Goal: Task Accomplishment & Management: Use online tool/utility

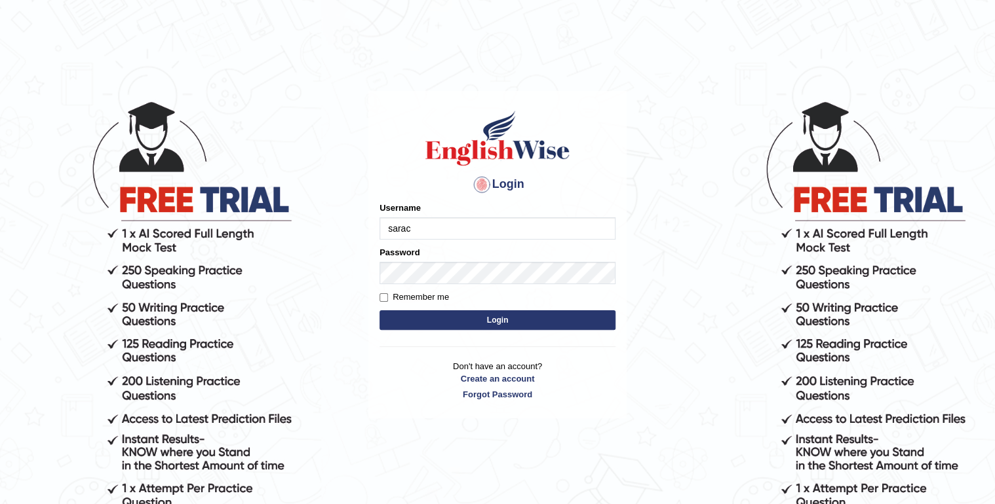
type input "sarac"
click at [547, 311] on button "Login" at bounding box center [497, 321] width 236 height 20
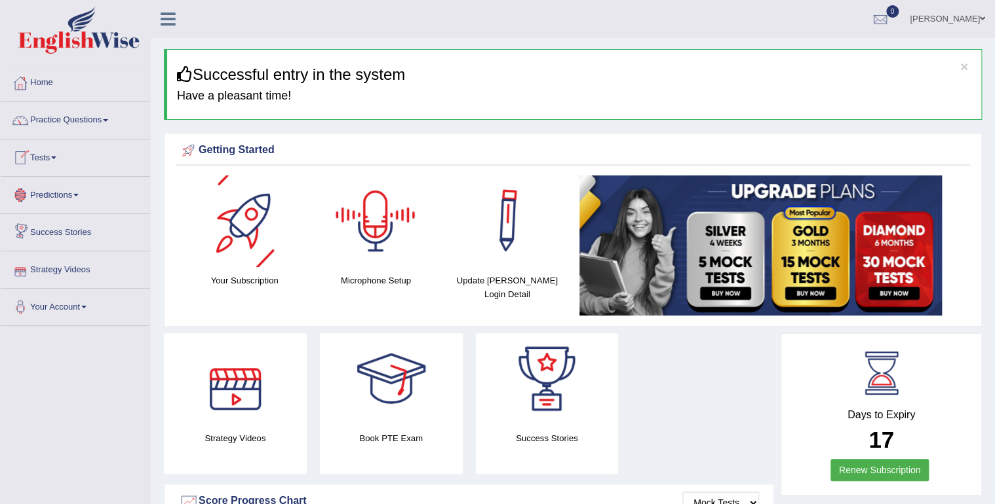
click at [420, 221] on div at bounding box center [376, 222] width 92 height 92
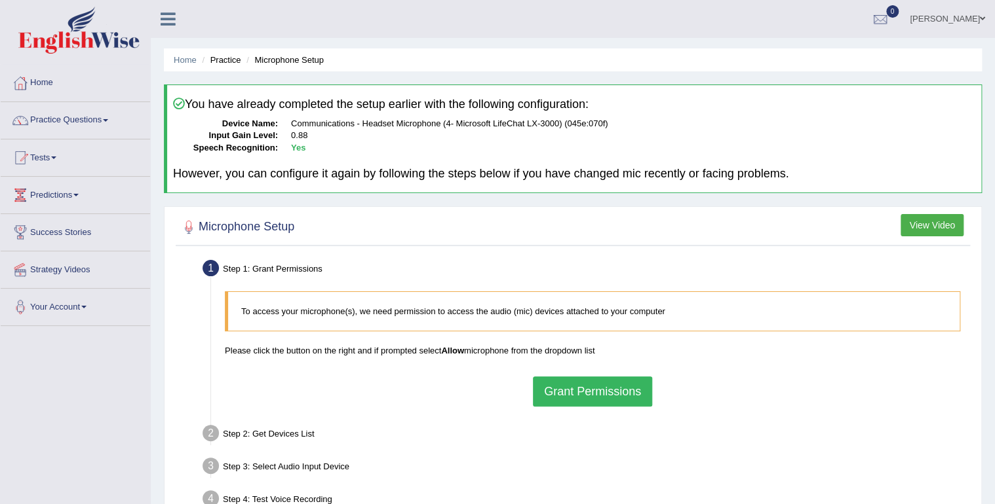
click at [592, 398] on button "Grant Permissions" at bounding box center [592, 392] width 119 height 30
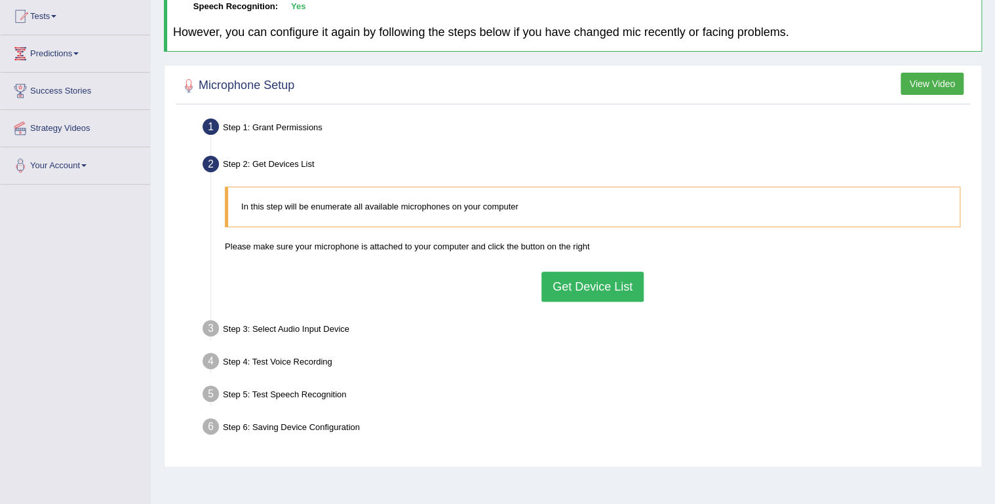
scroll to position [183, 0]
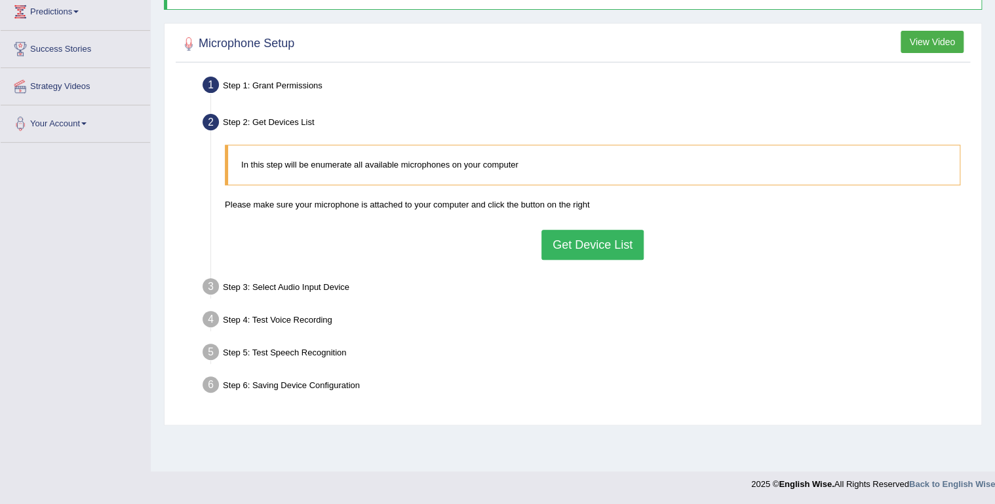
click at [594, 243] on button "Get Device List" at bounding box center [592, 245] width 102 height 30
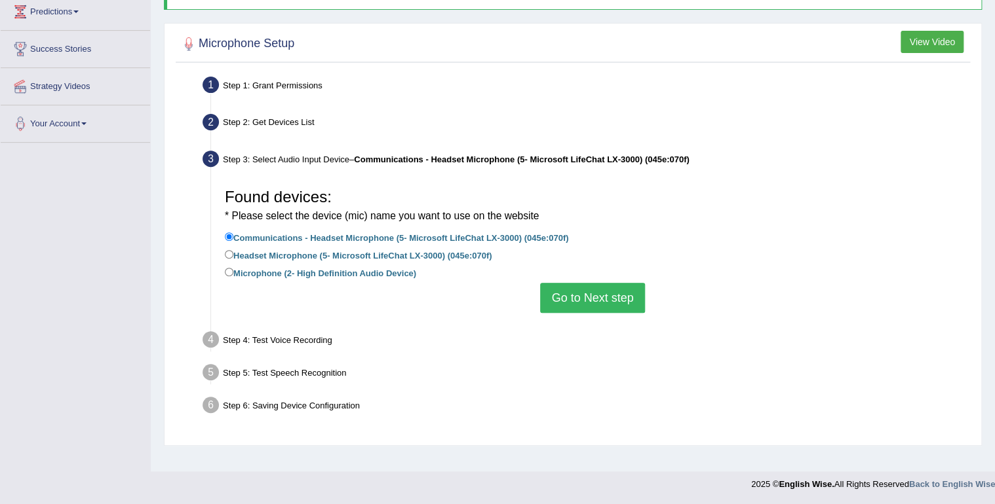
click at [613, 288] on button "Go to Next step" at bounding box center [592, 298] width 104 height 30
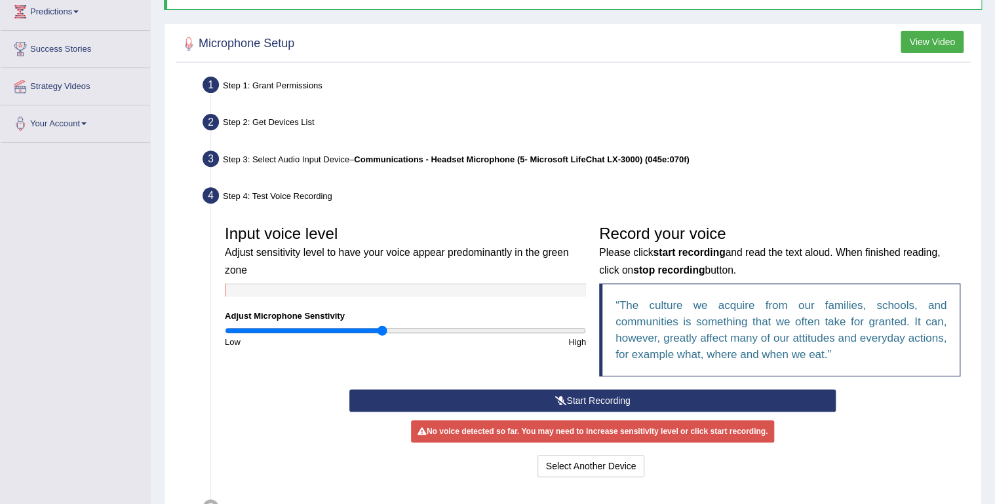
click at [656, 395] on button "Start Recording" at bounding box center [591, 401] width 485 height 22
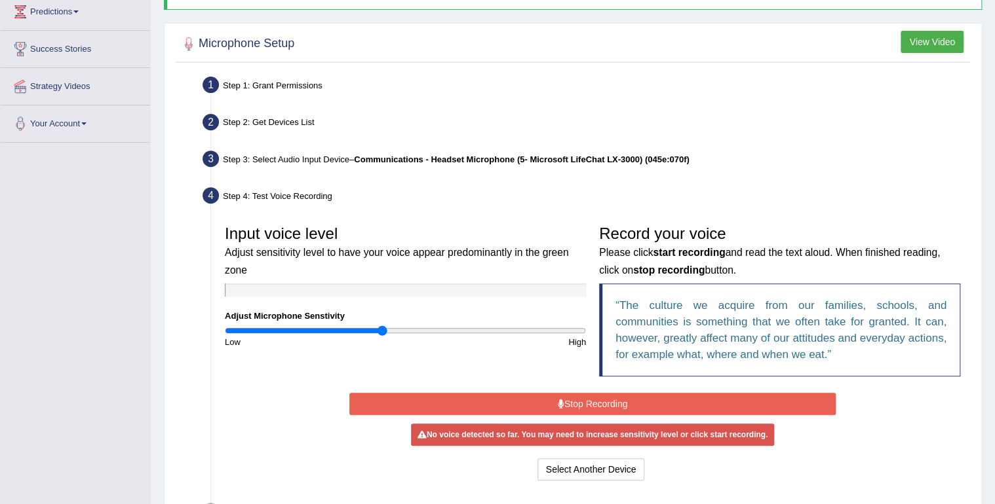
click at [656, 395] on button "Stop Recording" at bounding box center [591, 404] width 485 height 22
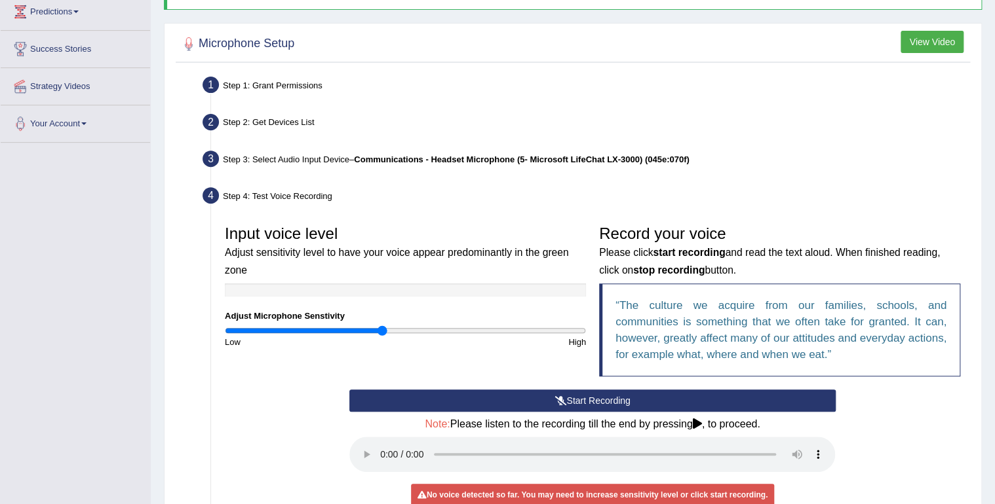
click at [269, 292] on div at bounding box center [405, 290] width 361 height 13
drag, startPoint x: 385, startPoint y: 330, endPoint x: 261, endPoint y: 327, distance: 123.9
type input "0.2"
click at [261, 327] on input "range" at bounding box center [405, 331] width 361 height 10
click at [531, 397] on button "Start Recording" at bounding box center [591, 401] width 485 height 22
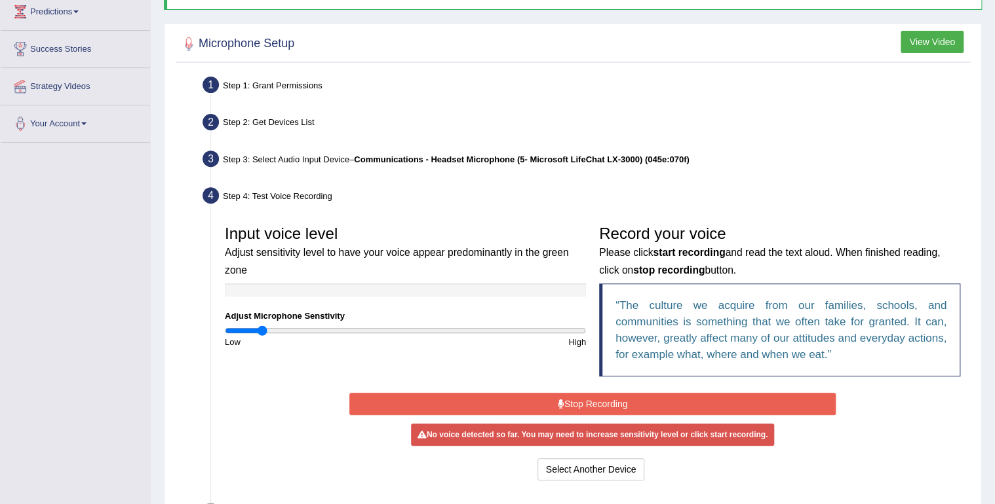
click at [546, 398] on button "Stop Recording" at bounding box center [591, 404] width 485 height 22
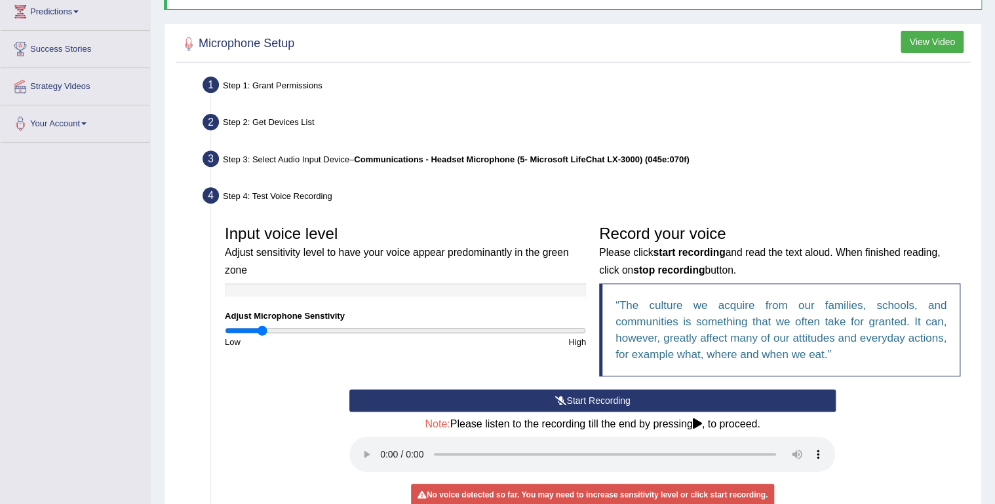
scroll to position [365, 0]
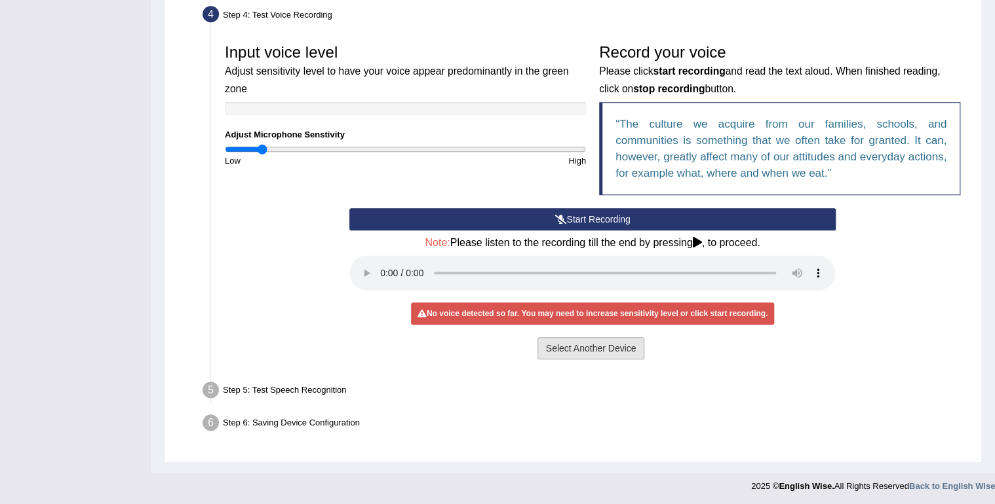
click at [616, 347] on button "Select Another Device" at bounding box center [590, 348] width 107 height 22
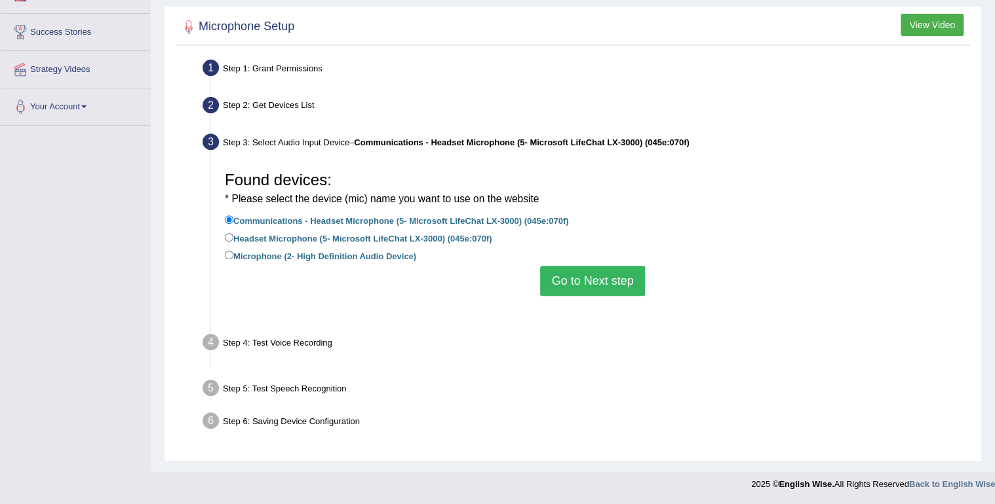
scroll to position [183, 0]
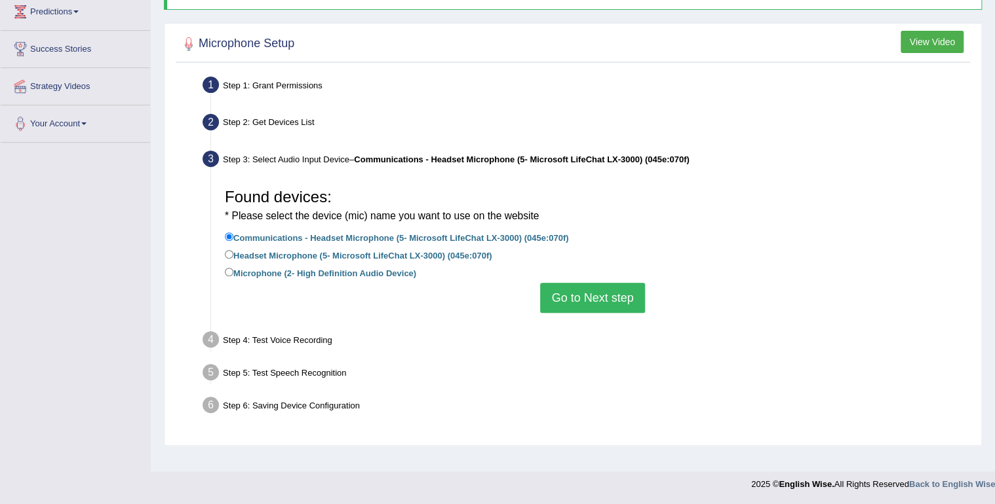
click at [335, 257] on label "Headset Microphone (5- Microsoft LifeChat LX-3000) (045e:070f)" at bounding box center [358, 255] width 267 height 14
click at [233, 257] on input "Headset Microphone (5- Microsoft LifeChat LX-3000) (045e:070f)" at bounding box center [229, 254] width 9 height 9
radio input "true"
click at [592, 301] on button "Go to Next step" at bounding box center [592, 298] width 104 height 30
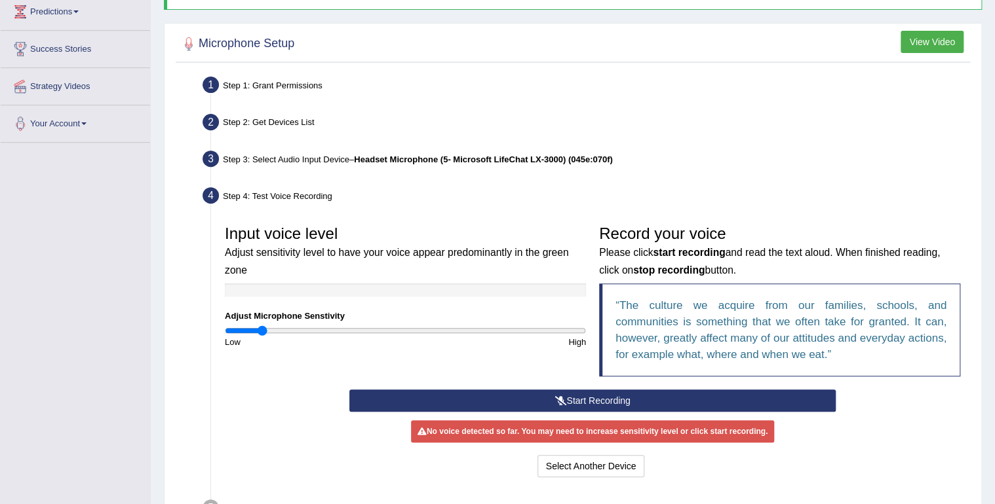
click at [655, 396] on button "Start Recording" at bounding box center [591, 401] width 485 height 22
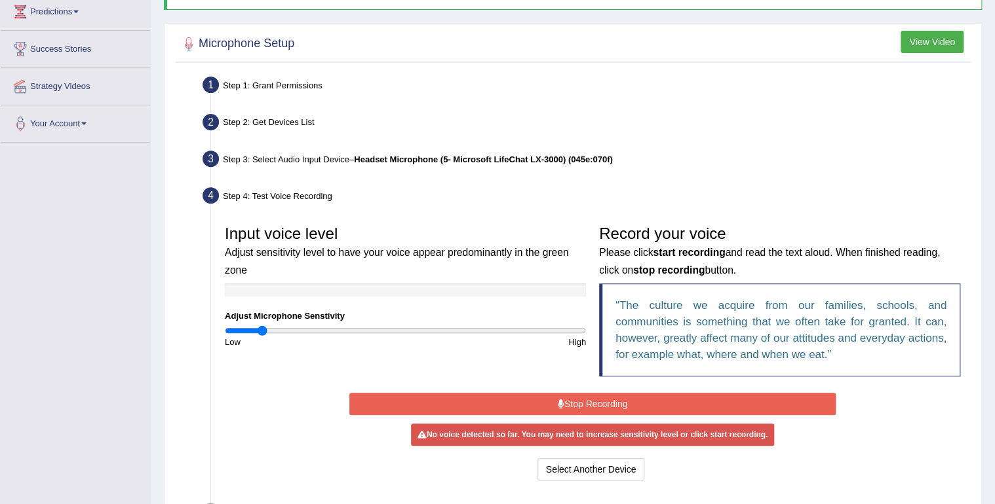
click at [654, 397] on button "Stop Recording" at bounding box center [591, 404] width 485 height 22
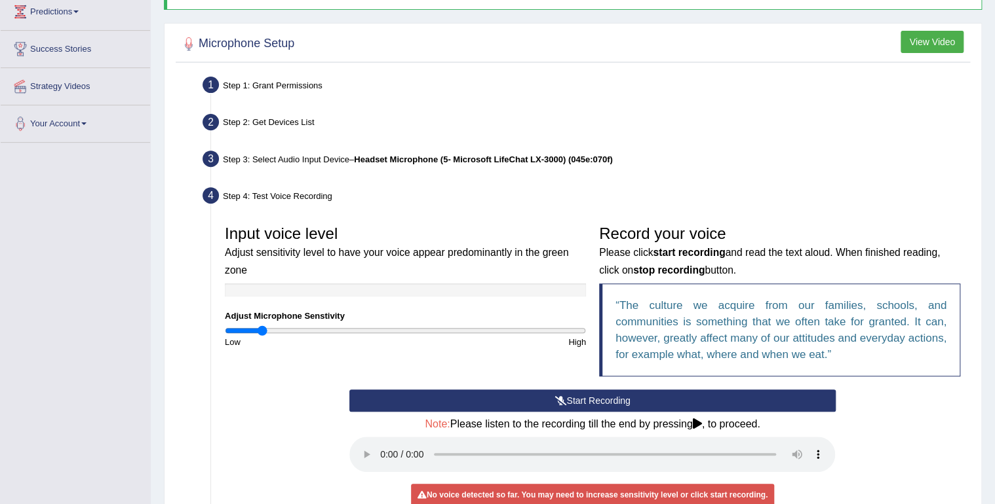
click at [501, 390] on button "Start Recording" at bounding box center [591, 401] width 485 height 22
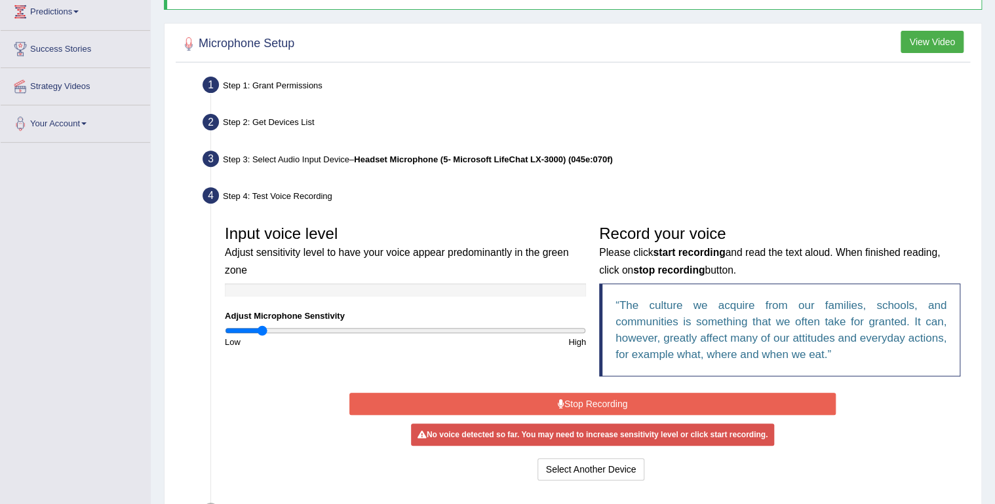
click at [371, 373] on div "Input voice level Adjust sensitivity level to have your voice appear predominan…" at bounding box center [592, 304] width 748 height 171
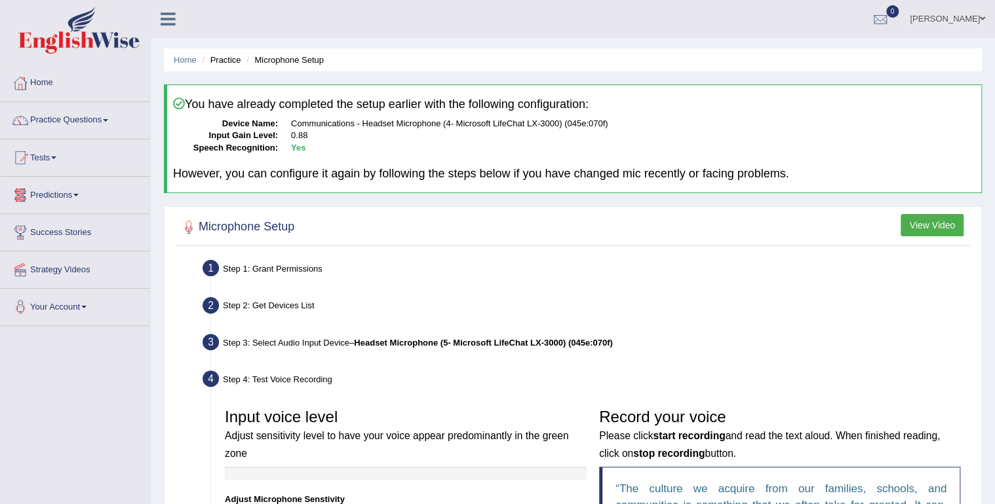
scroll to position [0, 0]
click at [438, 284] on ul "Step 1: Grant Permissions To access your microphone(s), we need permission to a…" at bounding box center [572, 499] width 787 height 487
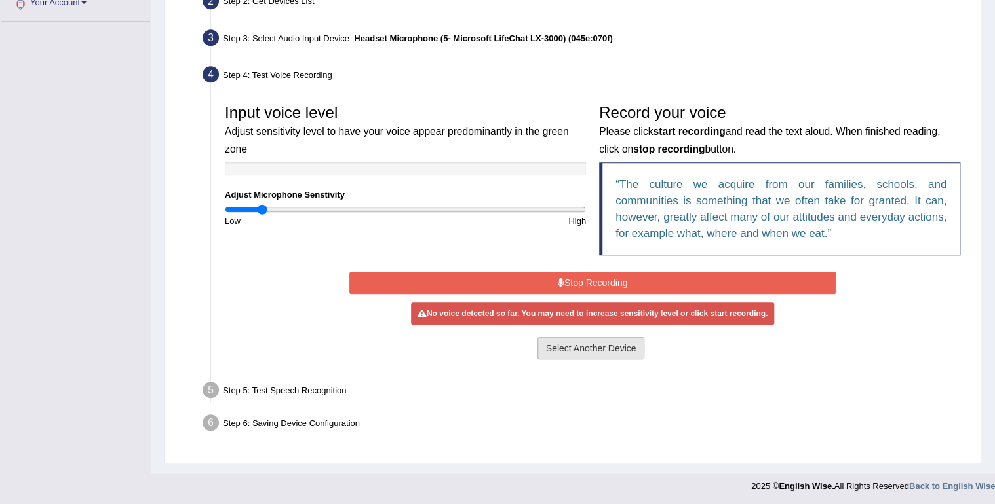
click at [618, 349] on button "Select Another Device" at bounding box center [590, 348] width 107 height 22
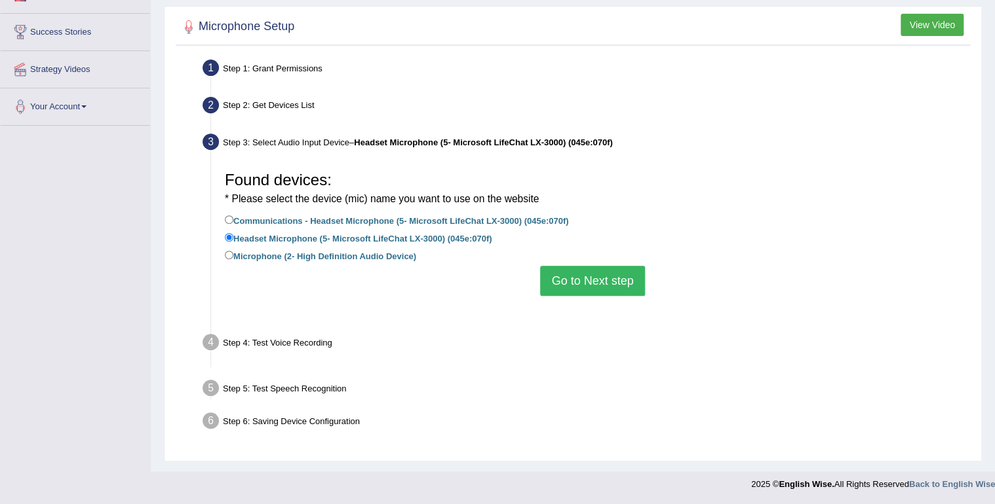
scroll to position [183, 0]
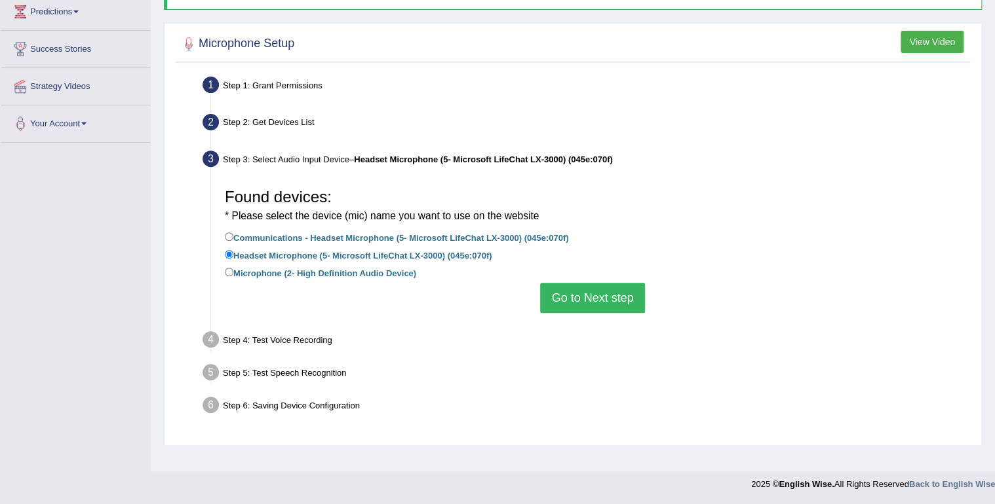
click at [598, 291] on button "Go to Next step" at bounding box center [592, 298] width 104 height 30
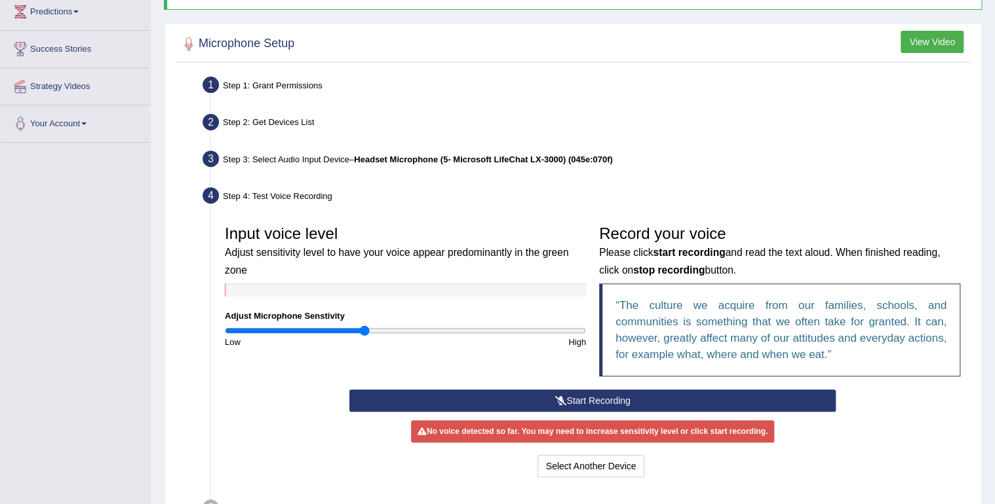
click at [362, 328] on input "range" at bounding box center [405, 331] width 361 height 10
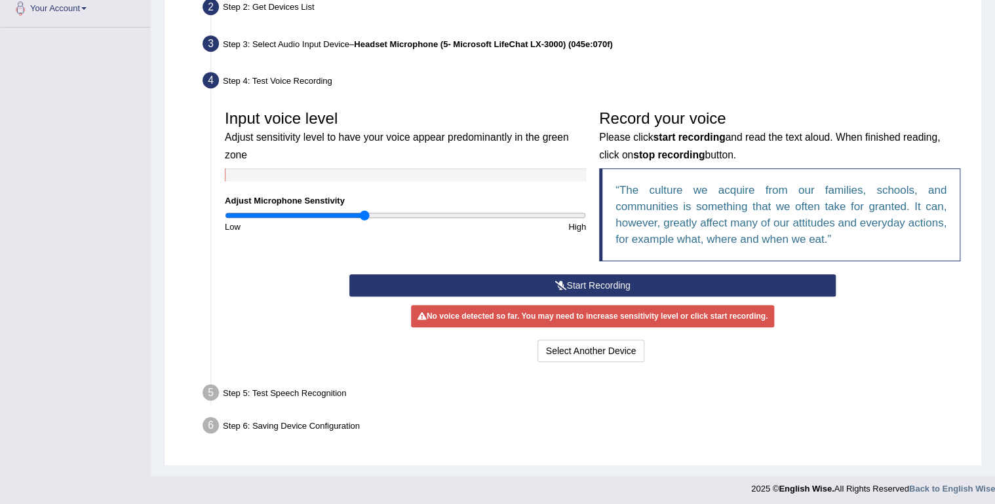
scroll to position [301, 0]
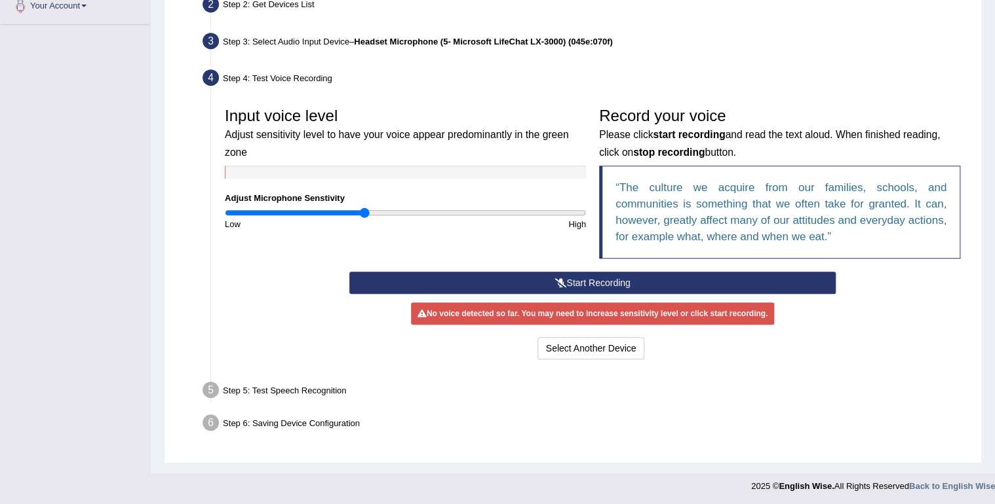
click at [462, 282] on button "Start Recording" at bounding box center [591, 283] width 485 height 22
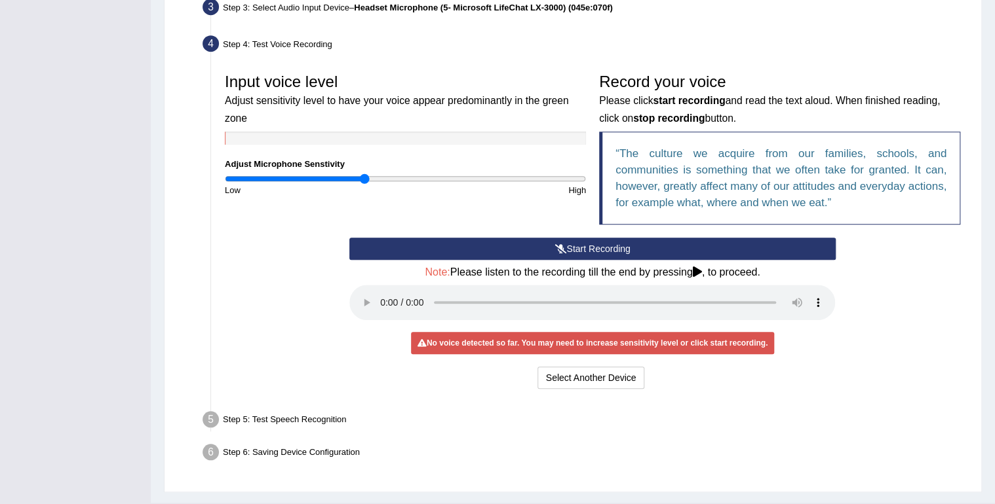
scroll to position [354, 0]
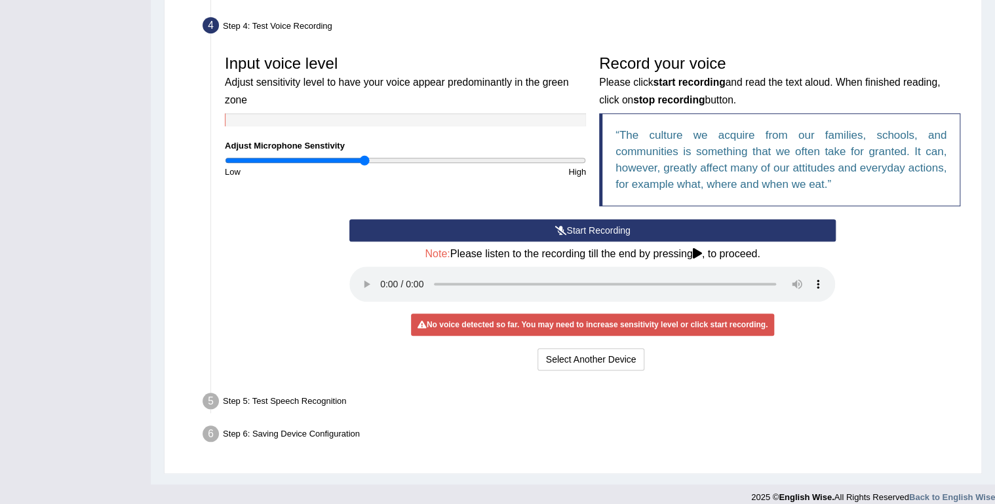
click at [428, 175] on div "High" at bounding box center [499, 172] width 187 height 12
click at [466, 322] on div "No voice detected so far. You may need to increase sensitivity level or click s…" at bounding box center [592, 325] width 363 height 22
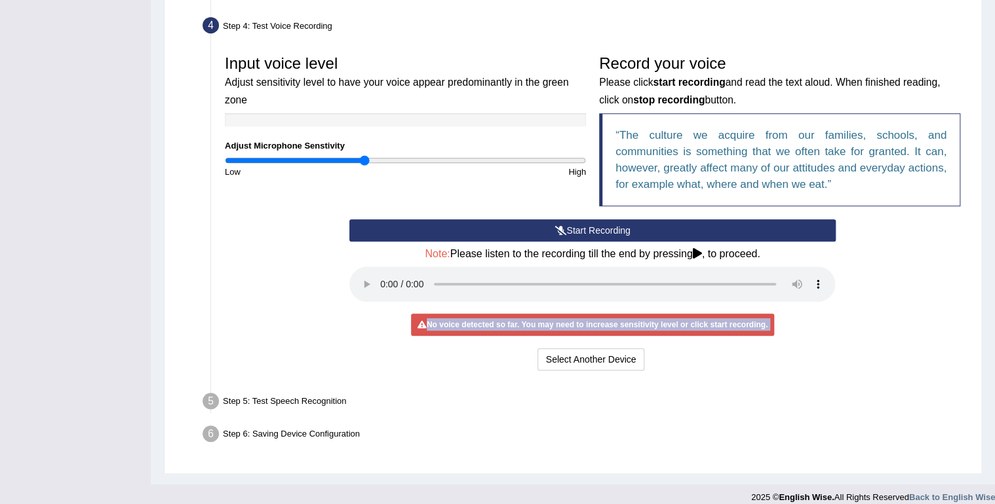
click at [466, 322] on div "No voice detected so far. You may need to increase sensitivity level or click s…" at bounding box center [592, 325] width 363 height 22
drag, startPoint x: 358, startPoint y: 157, endPoint x: 673, endPoint y: 192, distance: 316.4
type input "2"
click at [586, 166] on input "range" at bounding box center [405, 160] width 361 height 10
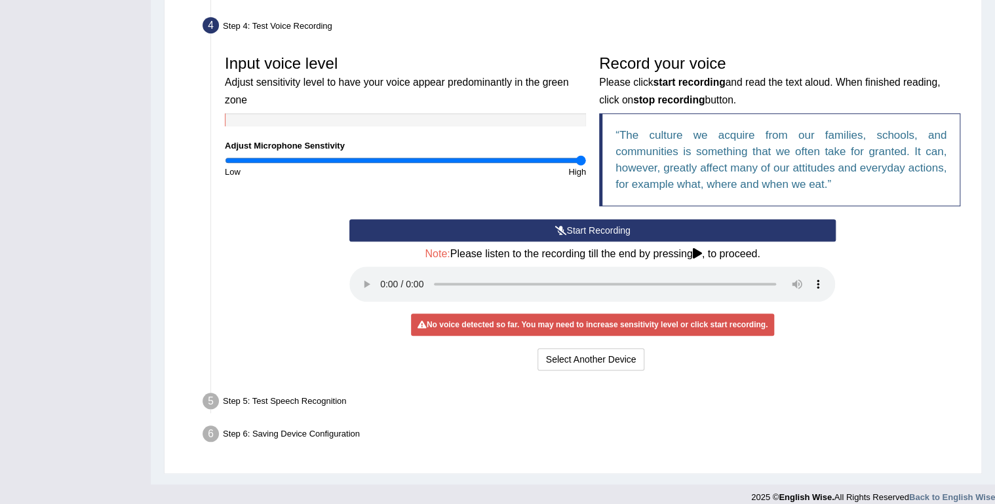
click at [697, 248] on icon at bounding box center [696, 253] width 9 height 10
drag, startPoint x: 563, startPoint y: 192, endPoint x: 584, endPoint y: 225, distance: 39.4
click at [569, 197] on div "Input voice level Adjust sensitivity level to have your voice appear predominan…" at bounding box center [592, 133] width 748 height 171
click at [579, 227] on button "Start Recording" at bounding box center [591, 230] width 485 height 22
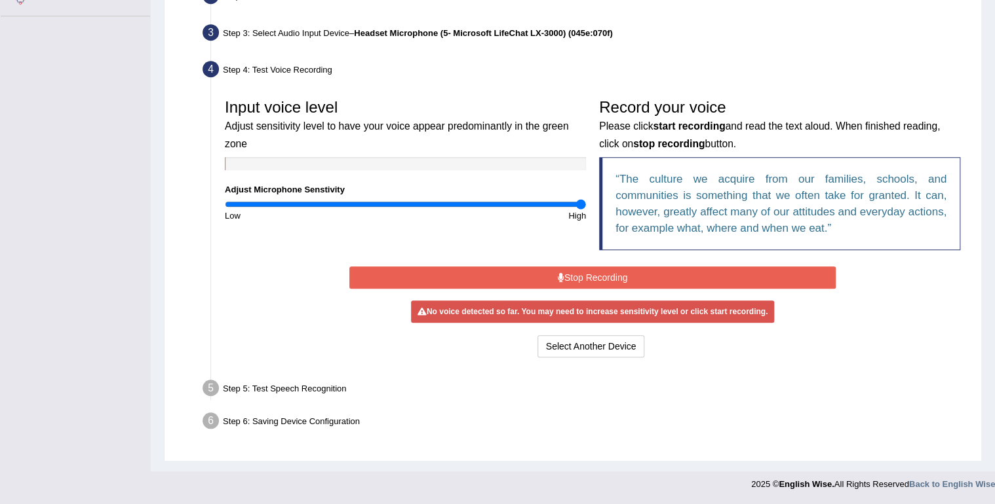
scroll to position [305, 0]
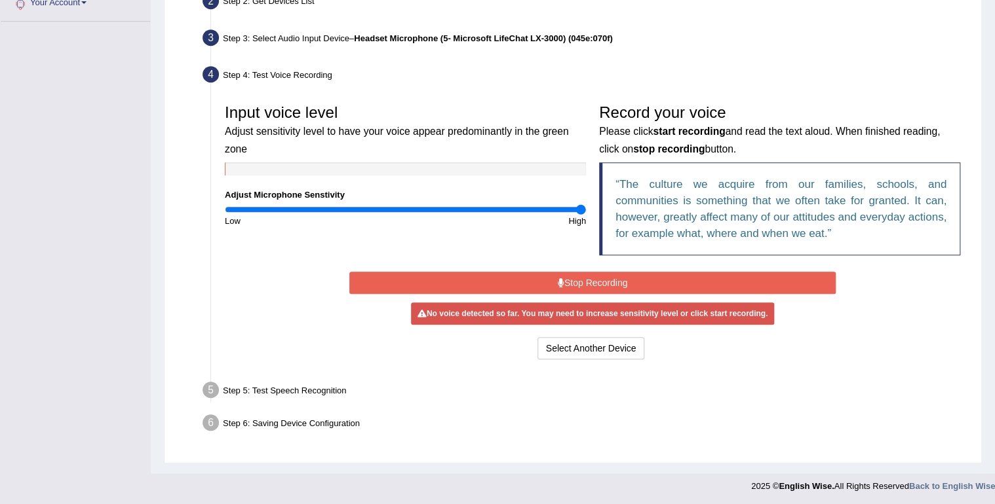
click at [602, 273] on button "Stop Recording" at bounding box center [591, 283] width 485 height 22
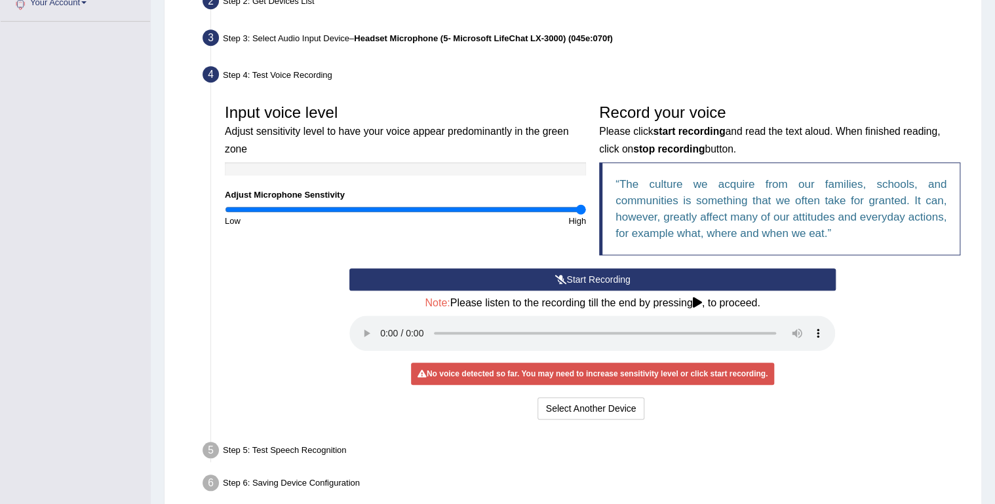
click at [585, 281] on button "Start Recording" at bounding box center [591, 280] width 485 height 22
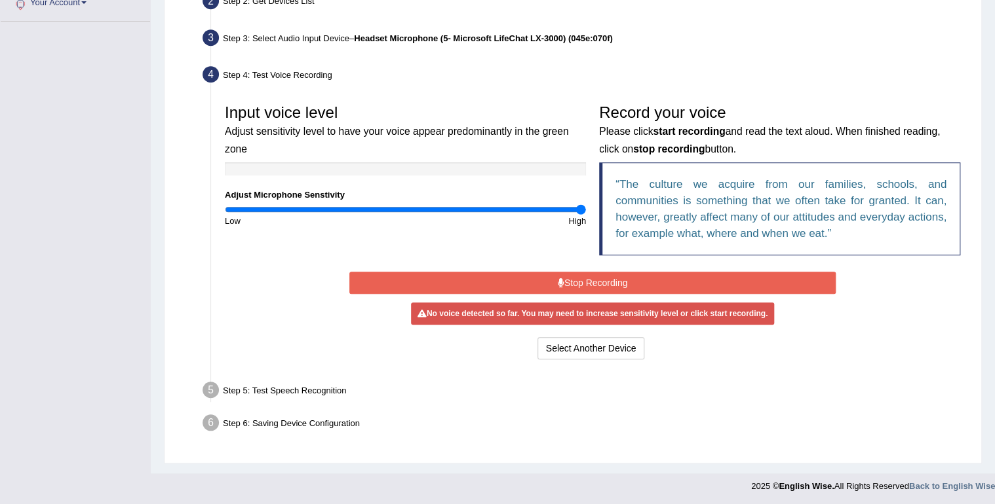
click at [597, 278] on button "Stop Recording" at bounding box center [591, 283] width 485 height 22
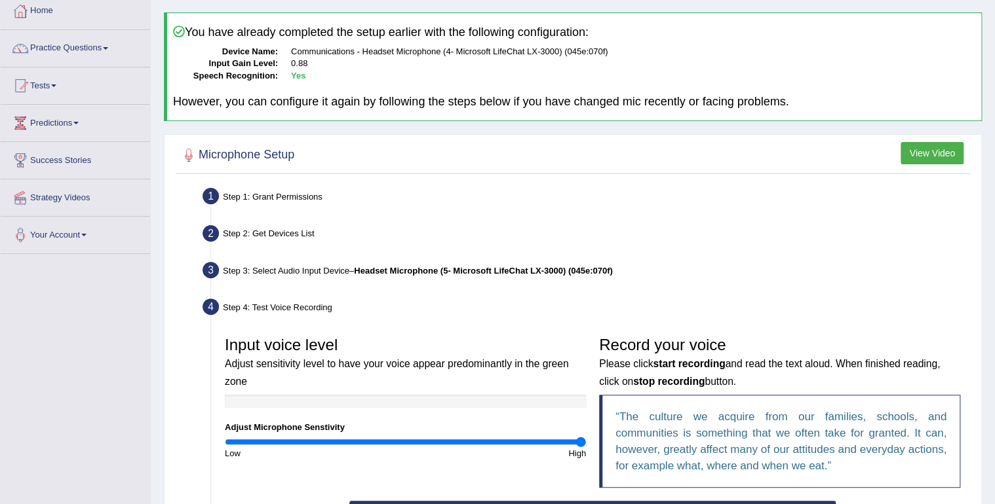
scroll to position [0, 0]
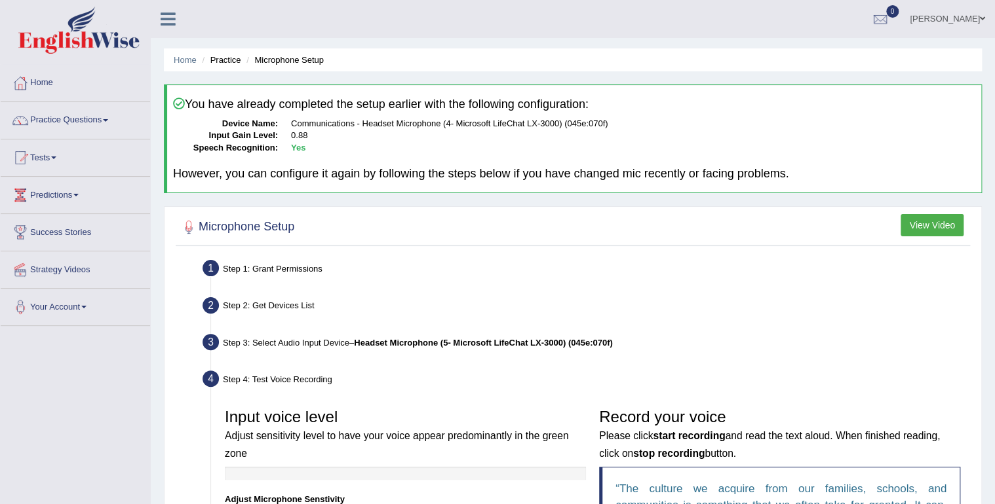
click at [922, 218] on button "View Video" at bounding box center [931, 225] width 63 height 22
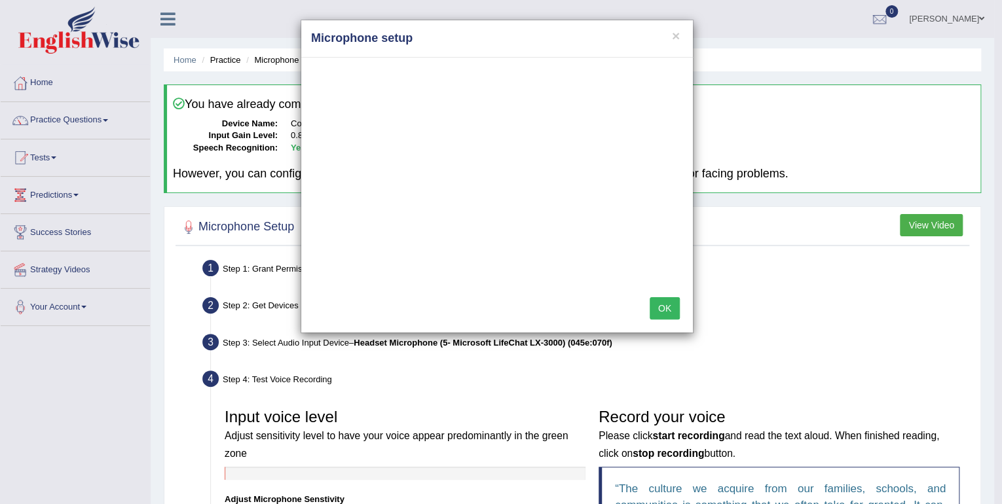
click at [662, 303] on button "OK" at bounding box center [665, 308] width 30 height 22
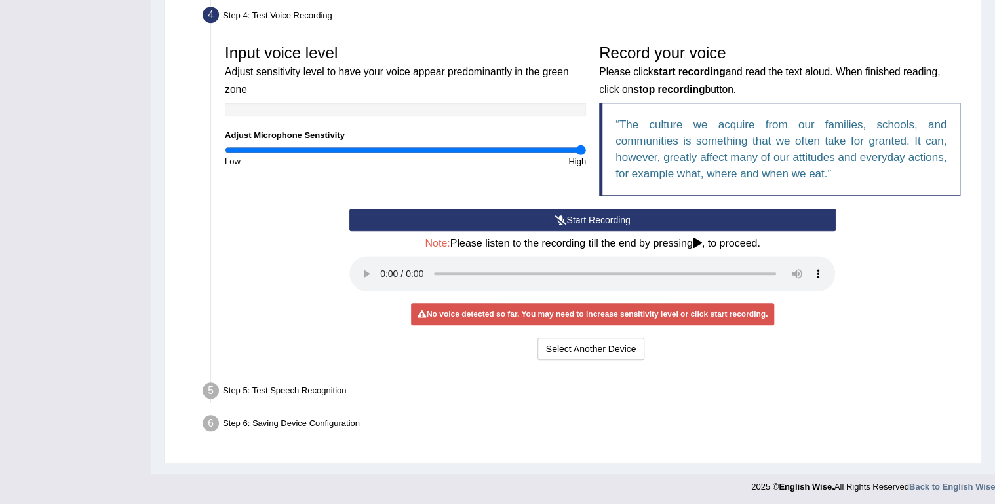
scroll to position [365, 0]
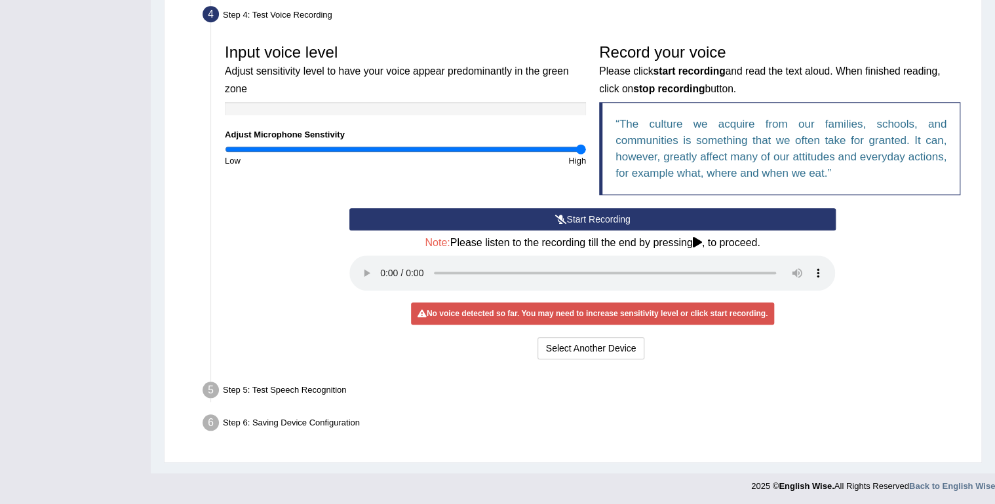
click at [463, 295] on div "Start Recording Stop Recording Note: Please listen to the recording till the en…" at bounding box center [592, 285] width 499 height 155
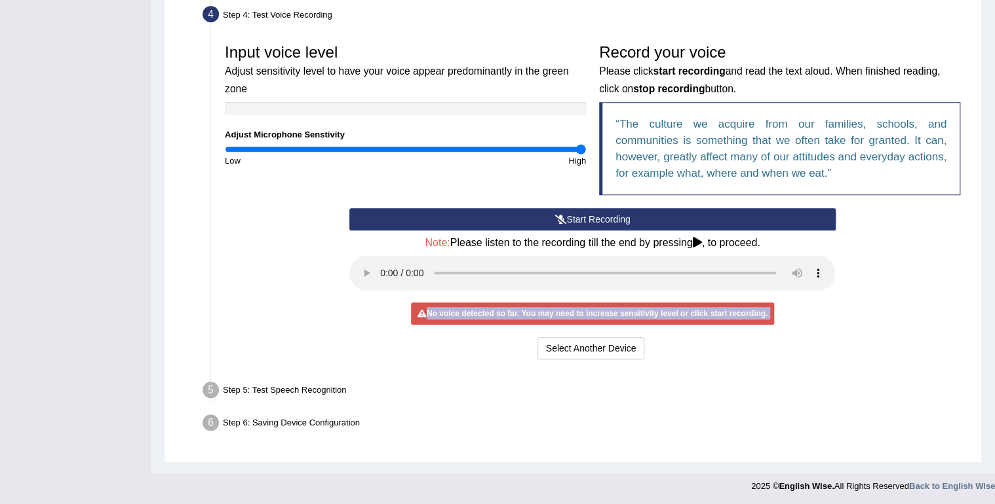
click at [463, 295] on div "Start Recording Stop Recording Note: Please listen to the recording till the en…" at bounding box center [592, 285] width 499 height 155
drag, startPoint x: 463, startPoint y: 295, endPoint x: 459, endPoint y: 304, distance: 9.1
click at [459, 304] on div "No voice detected so far. You may need to increase sensitivity level or click s…" at bounding box center [592, 314] width 363 height 22
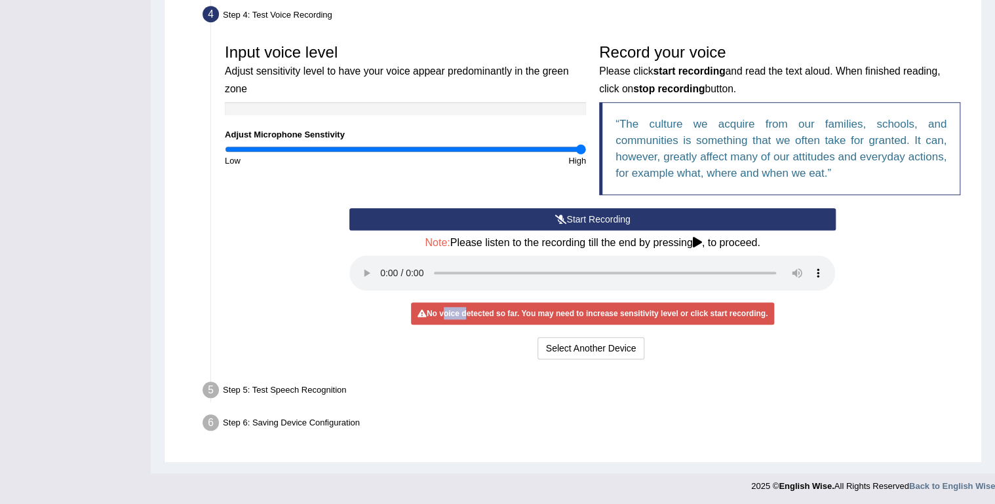
click at [459, 304] on div "No voice detected so far. You may need to increase sensitivity level or click s…" at bounding box center [592, 314] width 363 height 22
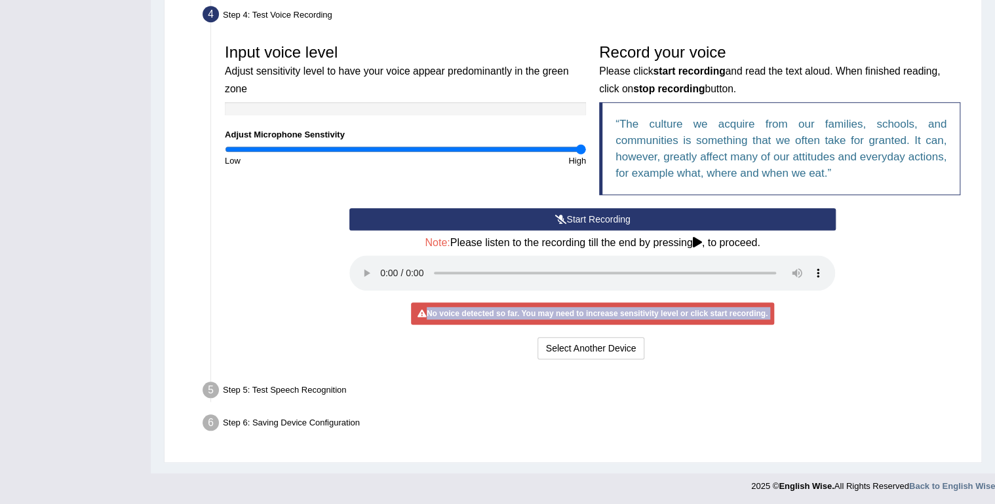
click at [459, 304] on div "No voice detected so far. You may need to increase sensitivity level or click s…" at bounding box center [592, 314] width 363 height 22
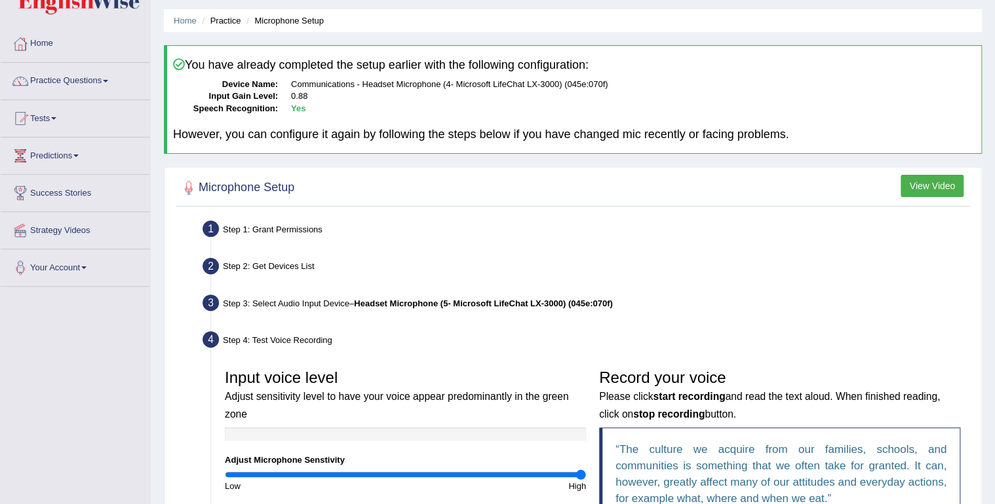
scroll to position [0, 0]
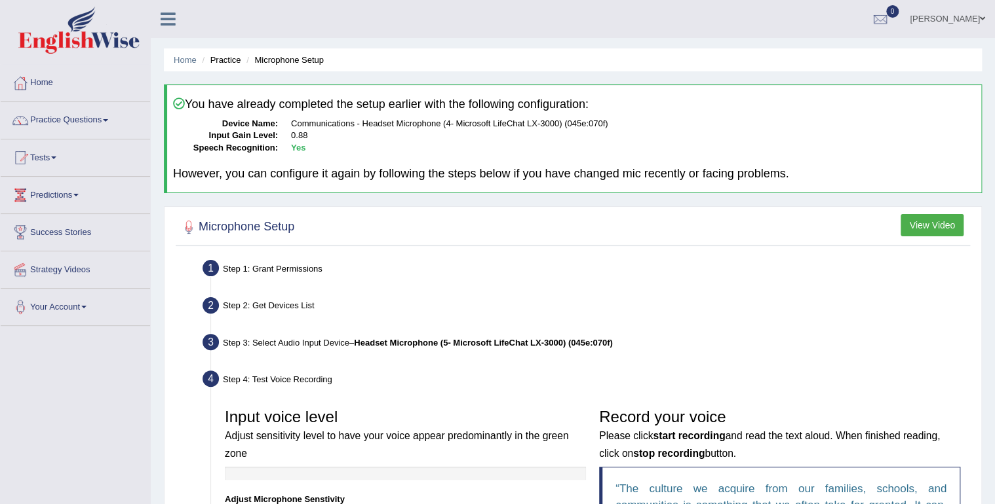
click at [324, 147] on dd "Yes" at bounding box center [633, 148] width 684 height 12
click at [324, 175] on h4 "However, you can configure it again by following the steps below if you have ch…" at bounding box center [574, 174] width 802 height 13
click at [83, 121] on link "Practice Questions" at bounding box center [75, 118] width 149 height 33
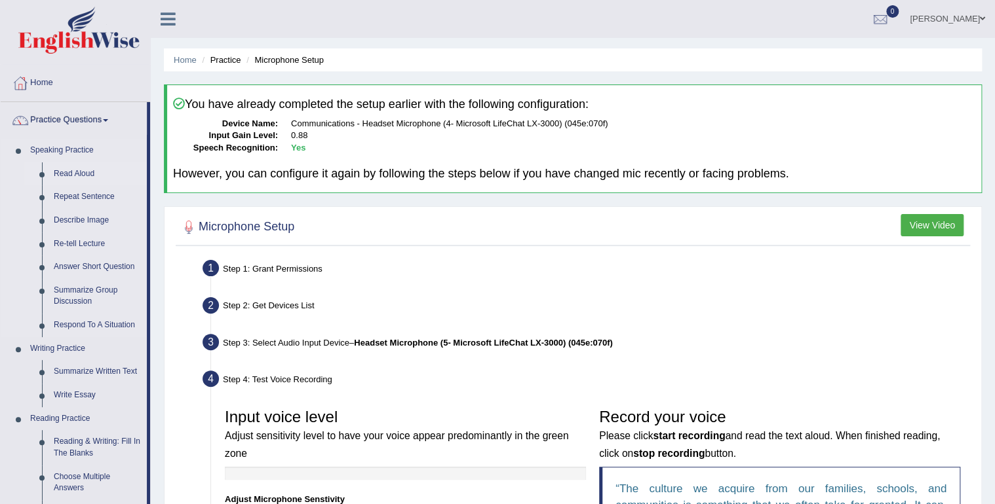
click at [67, 169] on link "Read Aloud" at bounding box center [97, 174] width 99 height 24
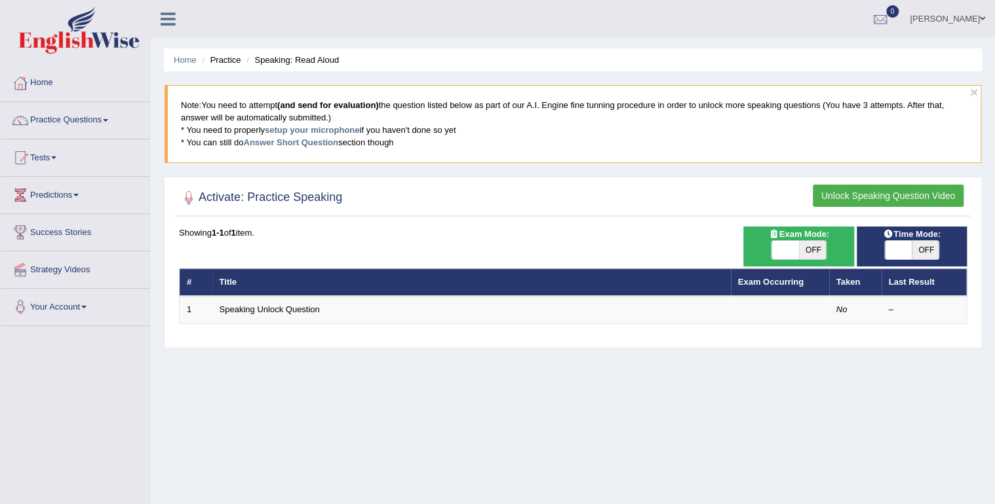
click at [931, 252] on span "OFF" at bounding box center [925, 250] width 28 height 18
checkbox input "true"
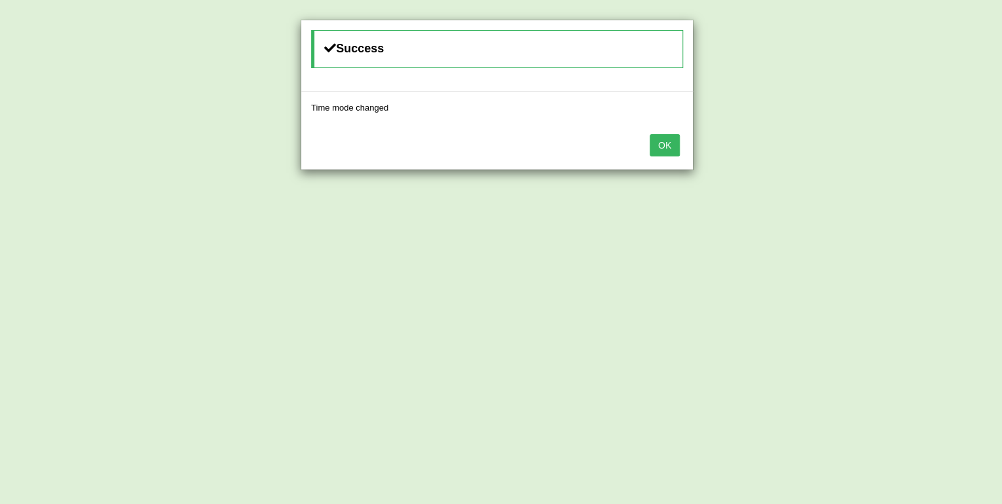
click at [659, 139] on button "OK" at bounding box center [665, 145] width 30 height 22
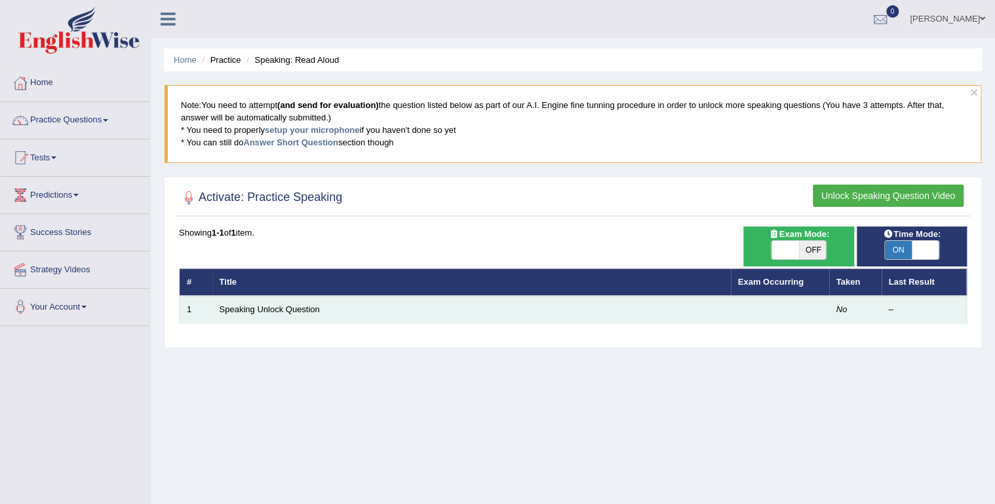
click at [409, 301] on td "Speaking Unlock Question" at bounding box center [471, 310] width 518 height 28
click at [409, 298] on td "Speaking Unlock Question" at bounding box center [471, 310] width 518 height 28
click at [411, 297] on td "Speaking Unlock Question" at bounding box center [471, 310] width 518 height 28
click at [229, 312] on link "Speaking Unlock Question" at bounding box center [269, 310] width 100 height 10
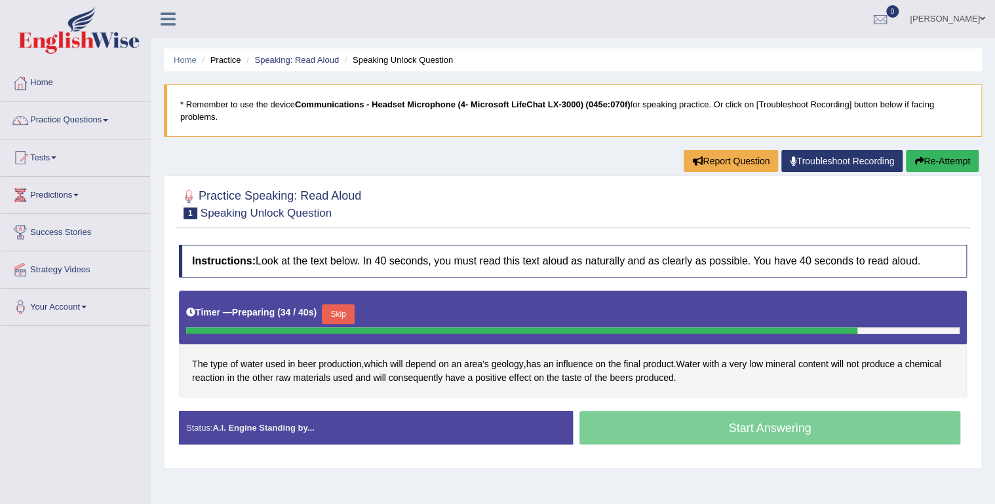
click at [668, 421] on div "Start Answering" at bounding box center [770, 429] width 394 height 37
click at [668, 411] on div "Start Answering" at bounding box center [770, 429] width 394 height 37
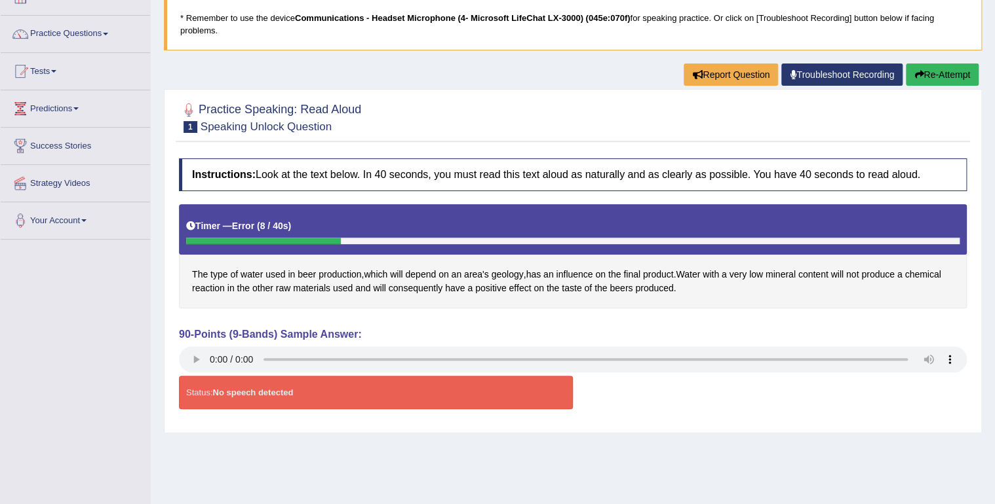
scroll to position [183, 0]
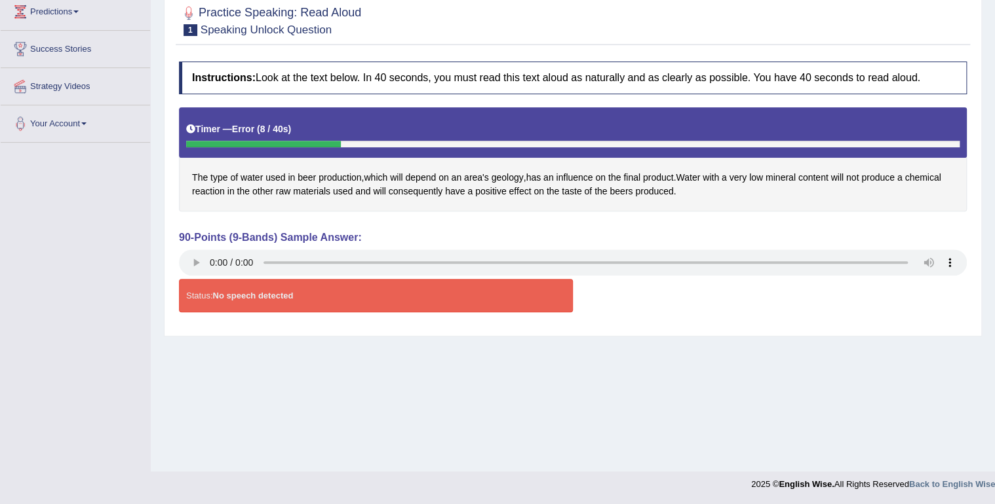
click at [993, 457] on div "Home Practice Speaking: Read Aloud Speaking Unlock Question * Remember to use t…" at bounding box center [573, 144] width 844 height 655
click at [844, 439] on div "Home Practice Speaking: Read Aloud Speaking Unlock Question * Remember to use t…" at bounding box center [573, 144] width 844 height 655
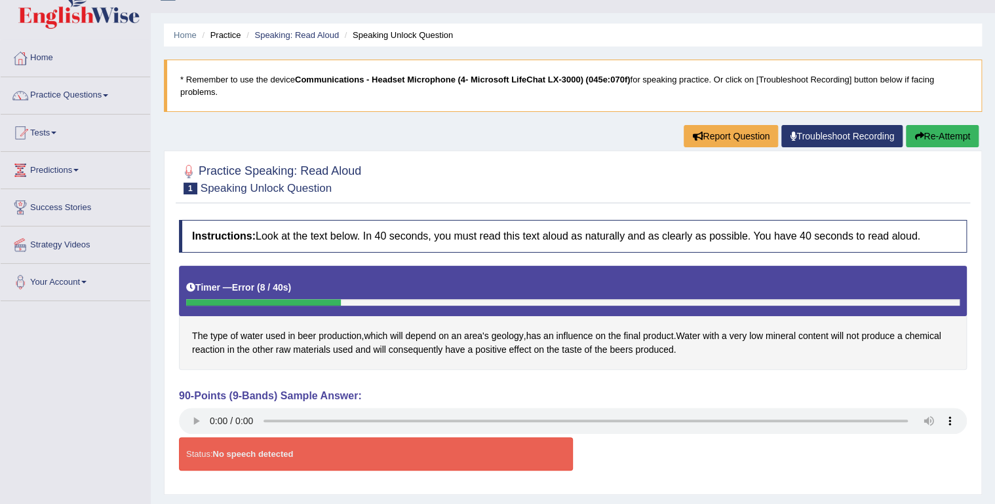
scroll to position [0, 0]
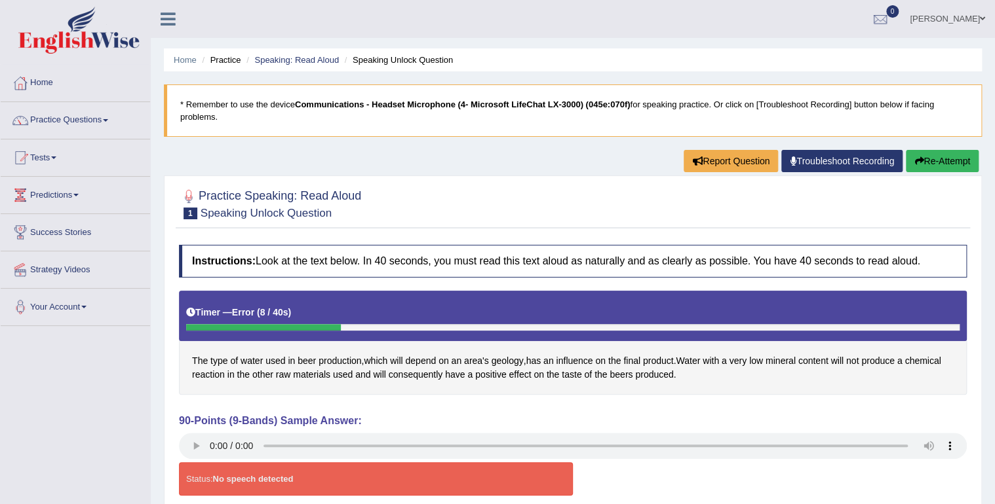
drag, startPoint x: 780, startPoint y: 343, endPoint x: 807, endPoint y: 304, distance: 47.6
click at [801, 314] on div "Instructions: Look at the text below. In 40 seconds, you must read this text al…" at bounding box center [573, 375] width 794 height 275
click at [825, 150] on link "Troubleshoot Recording" at bounding box center [841, 161] width 121 height 22
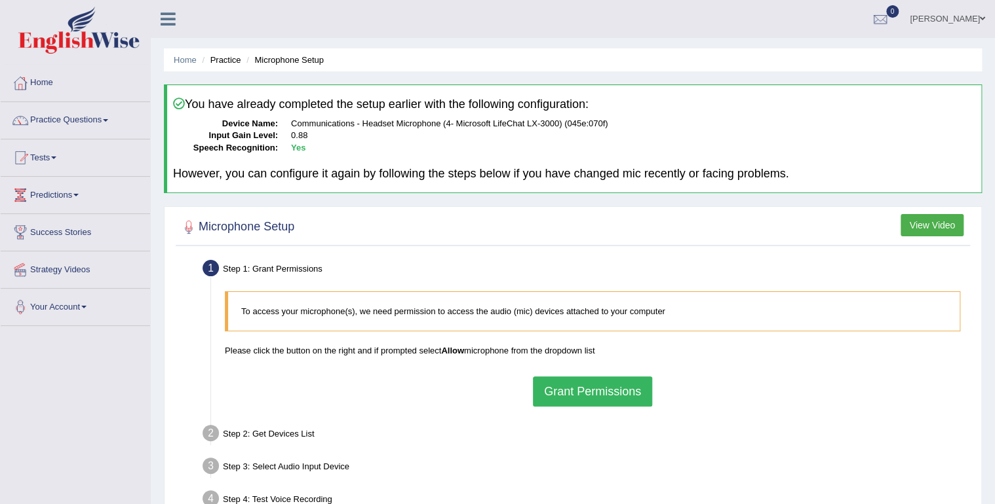
click at [569, 394] on button "Grant Permissions" at bounding box center [592, 392] width 119 height 30
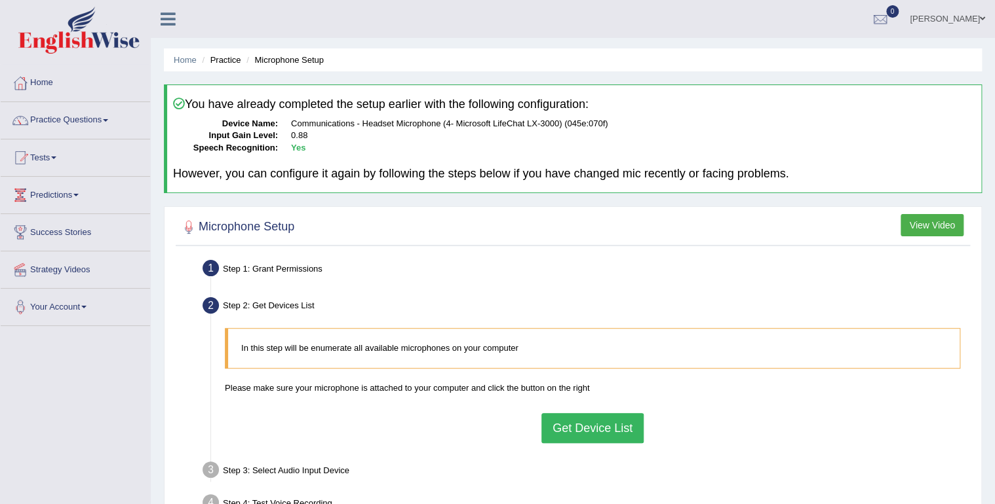
click at [598, 424] on button "Get Device List" at bounding box center [592, 428] width 102 height 30
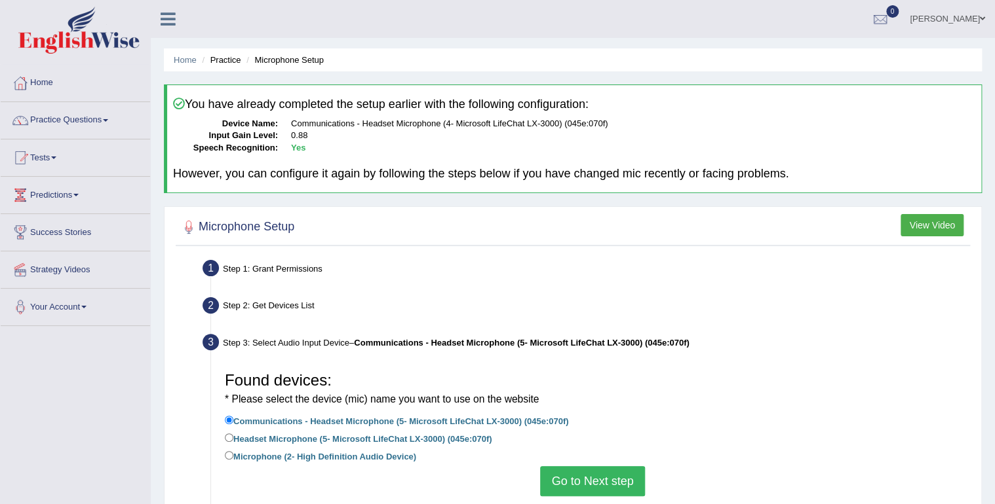
click at [453, 432] on label "Headset Microphone (5- Microsoft LifeChat LX-3000) (045e:070f)" at bounding box center [358, 438] width 267 height 14
click at [233, 434] on input "Headset Microphone (5- Microsoft LifeChat LX-3000) (045e:070f)" at bounding box center [229, 438] width 9 height 9
radio input "true"
click at [571, 472] on button "Go to Next step" at bounding box center [592, 481] width 104 height 30
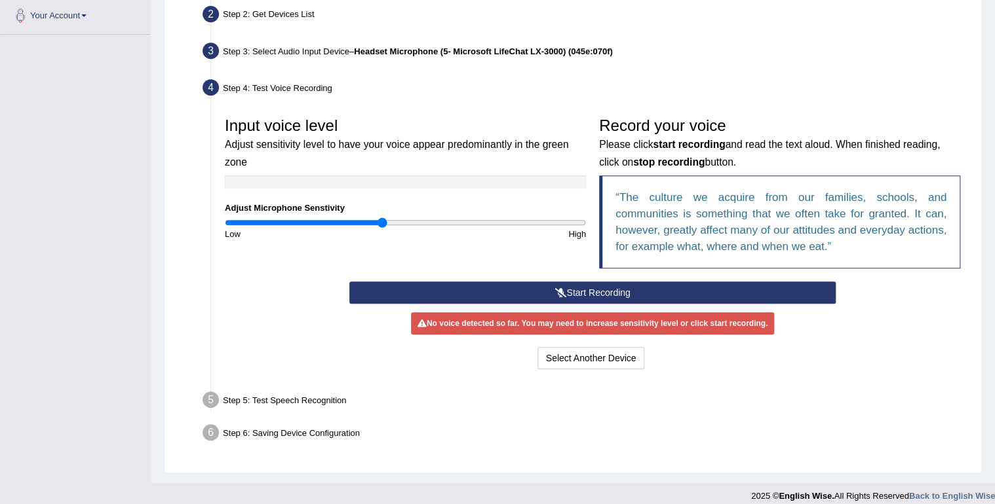
scroll to position [301, 0]
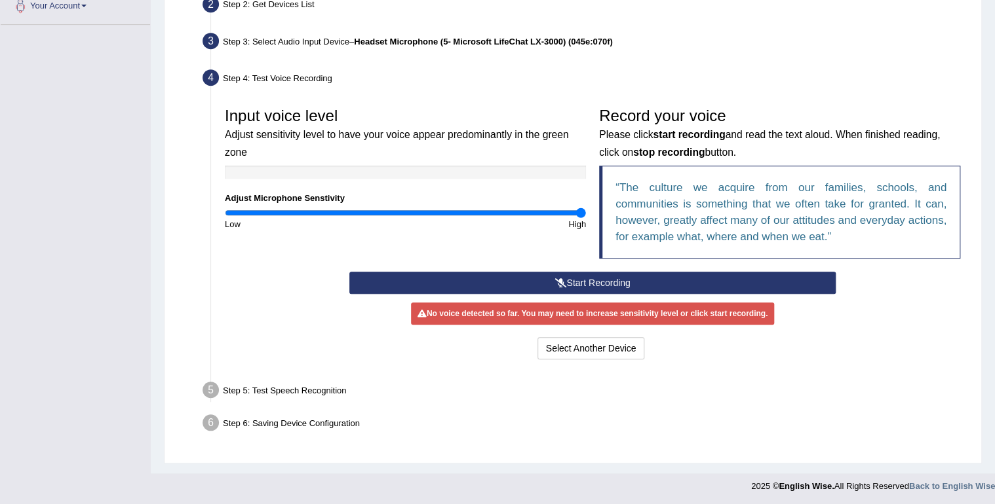
type input "2"
click at [579, 208] on input "range" at bounding box center [405, 213] width 361 height 10
click at [290, 235] on div "Input voice level Adjust sensitivity level to have your voice appear predominan…" at bounding box center [592, 186] width 748 height 171
click at [457, 232] on div "Input voice level Adjust sensitivity level to have your voice appear predominan…" at bounding box center [592, 186] width 748 height 171
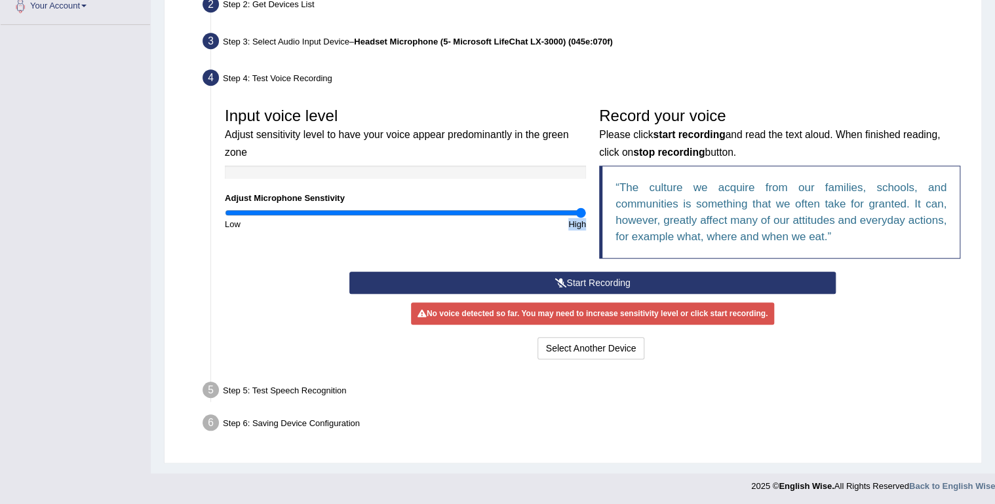
click at [459, 232] on div "Input voice level Adjust sensitivity level to have your voice appear predominan…" at bounding box center [592, 186] width 748 height 171
click at [641, 284] on button "Start Recording" at bounding box center [591, 283] width 485 height 22
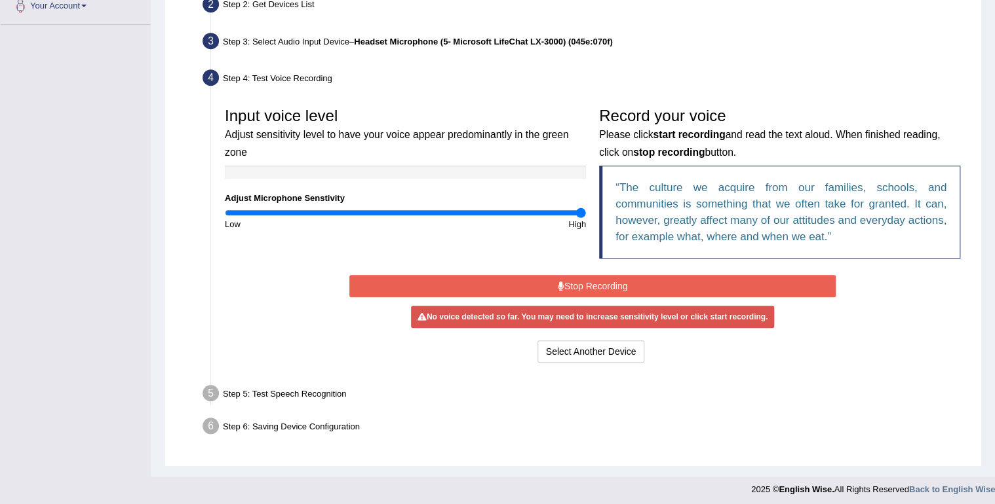
click at [641, 284] on button "Stop Recording" at bounding box center [591, 286] width 485 height 22
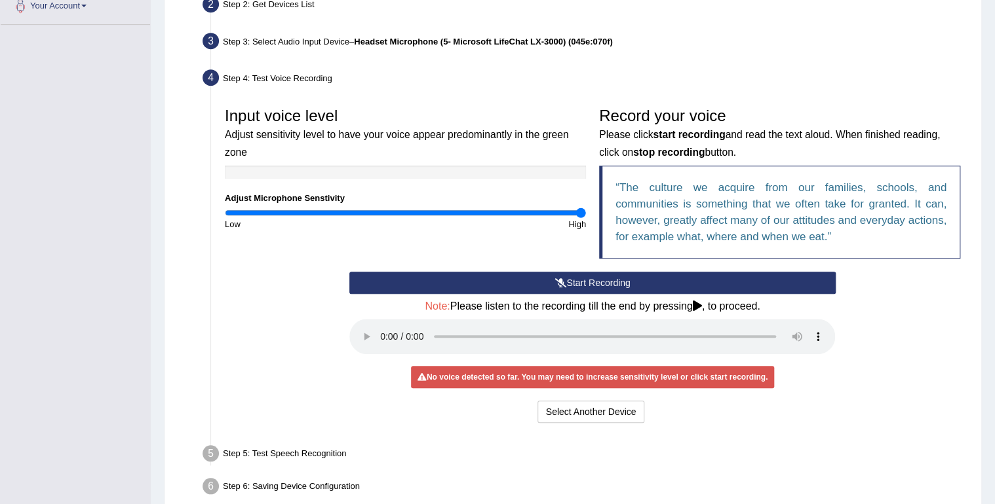
click at [645, 290] on button "Start Recording" at bounding box center [591, 283] width 485 height 22
